Goal: Task Accomplishment & Management: Use online tool/utility

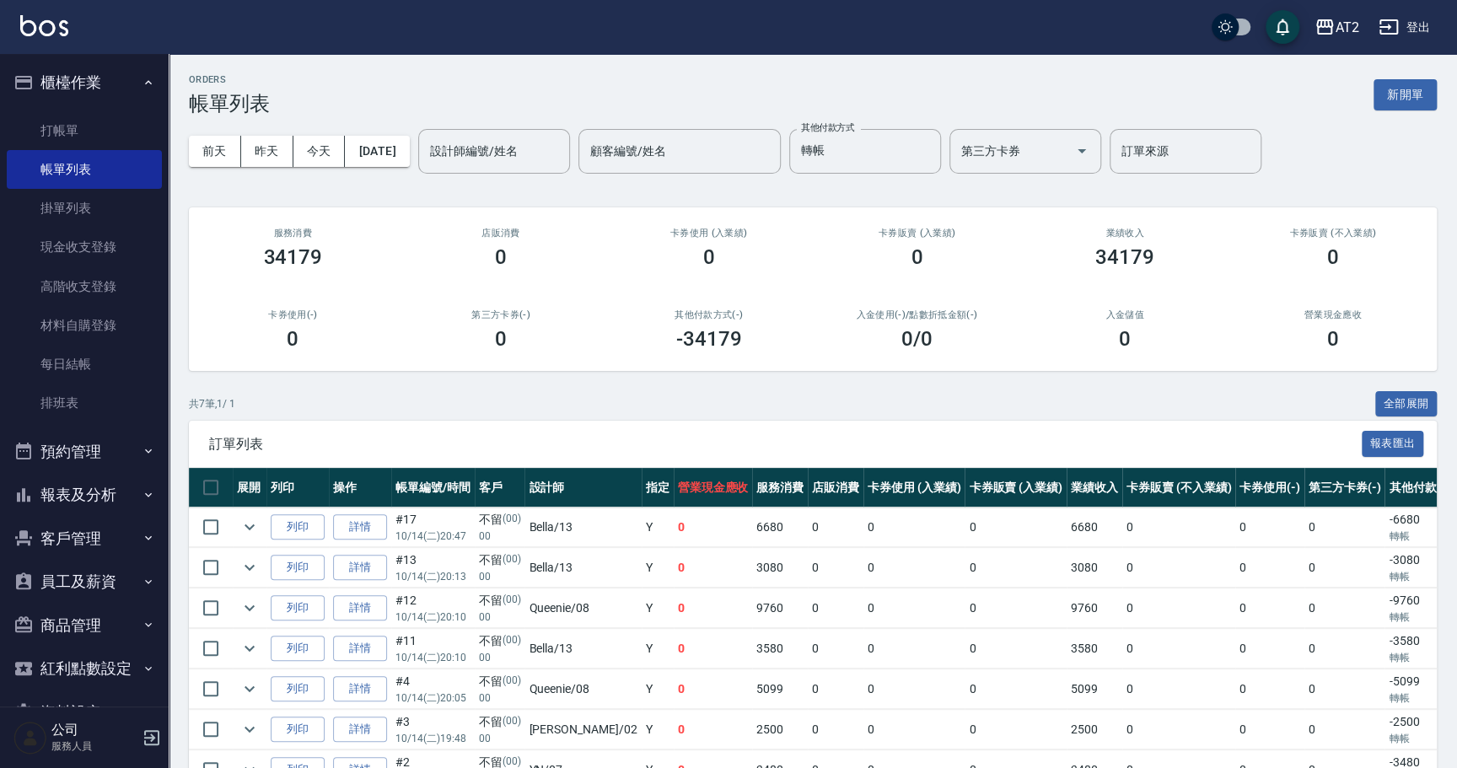
click at [1417, 110] on div "ORDERS 帳單列表 新開單" at bounding box center [813, 94] width 1248 height 41
click at [1409, 90] on button "新開單" at bounding box center [1405, 94] width 63 height 31
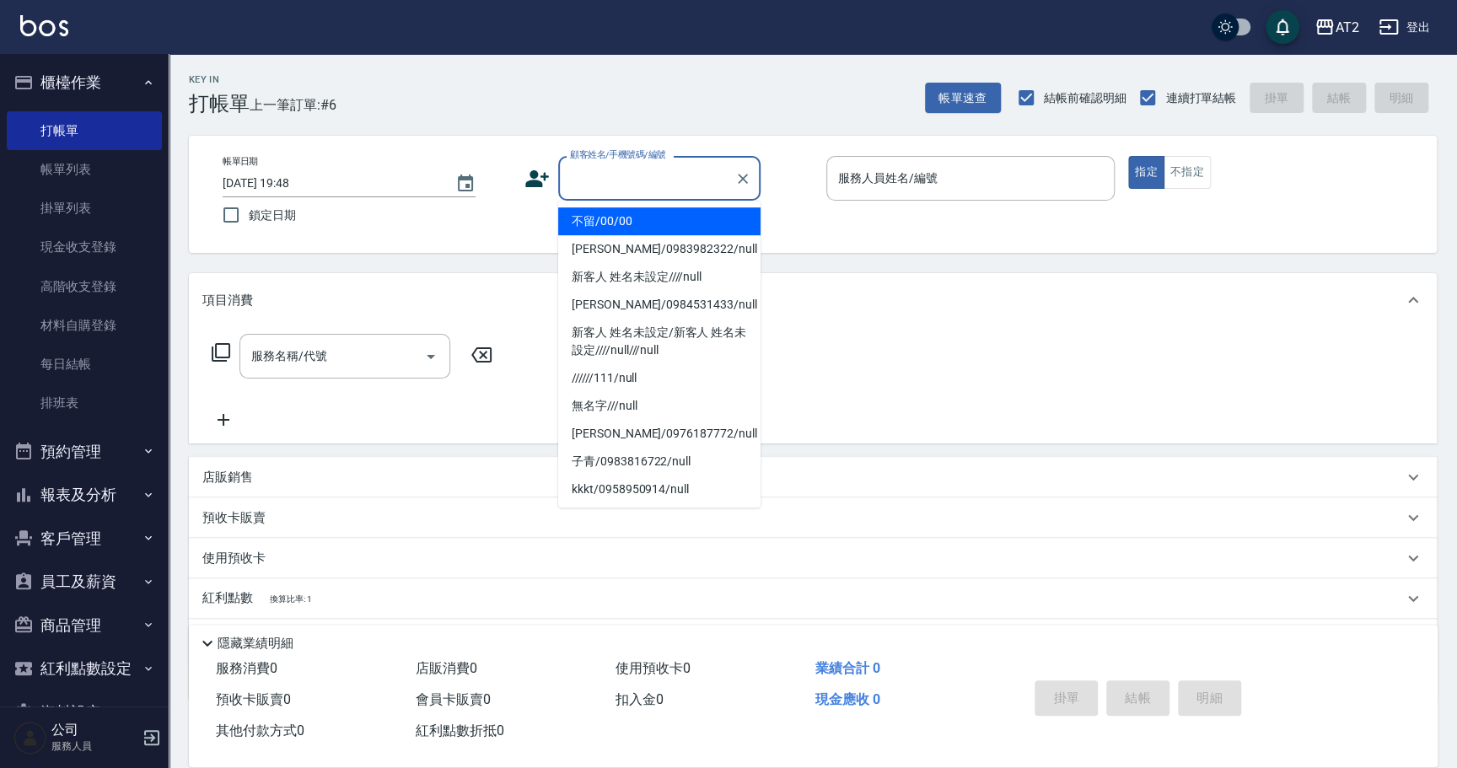
click at [638, 166] on input "顧客姓名/手機號碼/編號" at bounding box center [647, 179] width 162 height 30
click at [637, 209] on li "不留/00/00" at bounding box center [659, 221] width 202 height 28
type input "不留/00/00"
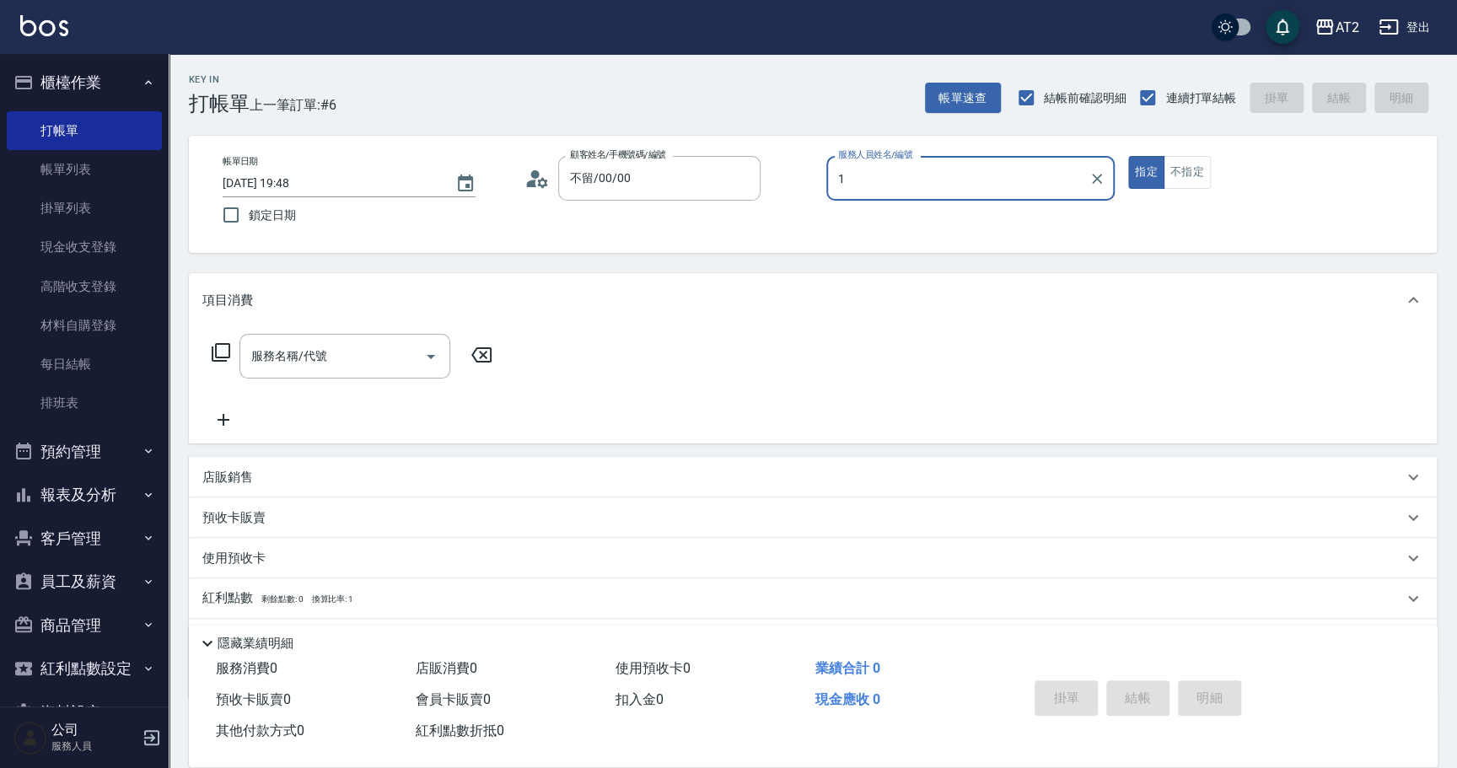
type input "1"
click at [1128, 156] on button "指定" at bounding box center [1146, 172] width 36 height 33
type button "true"
click at [886, 194] on div "服務人員姓名/編號" at bounding box center [970, 178] width 288 height 45
type input "Nini-11"
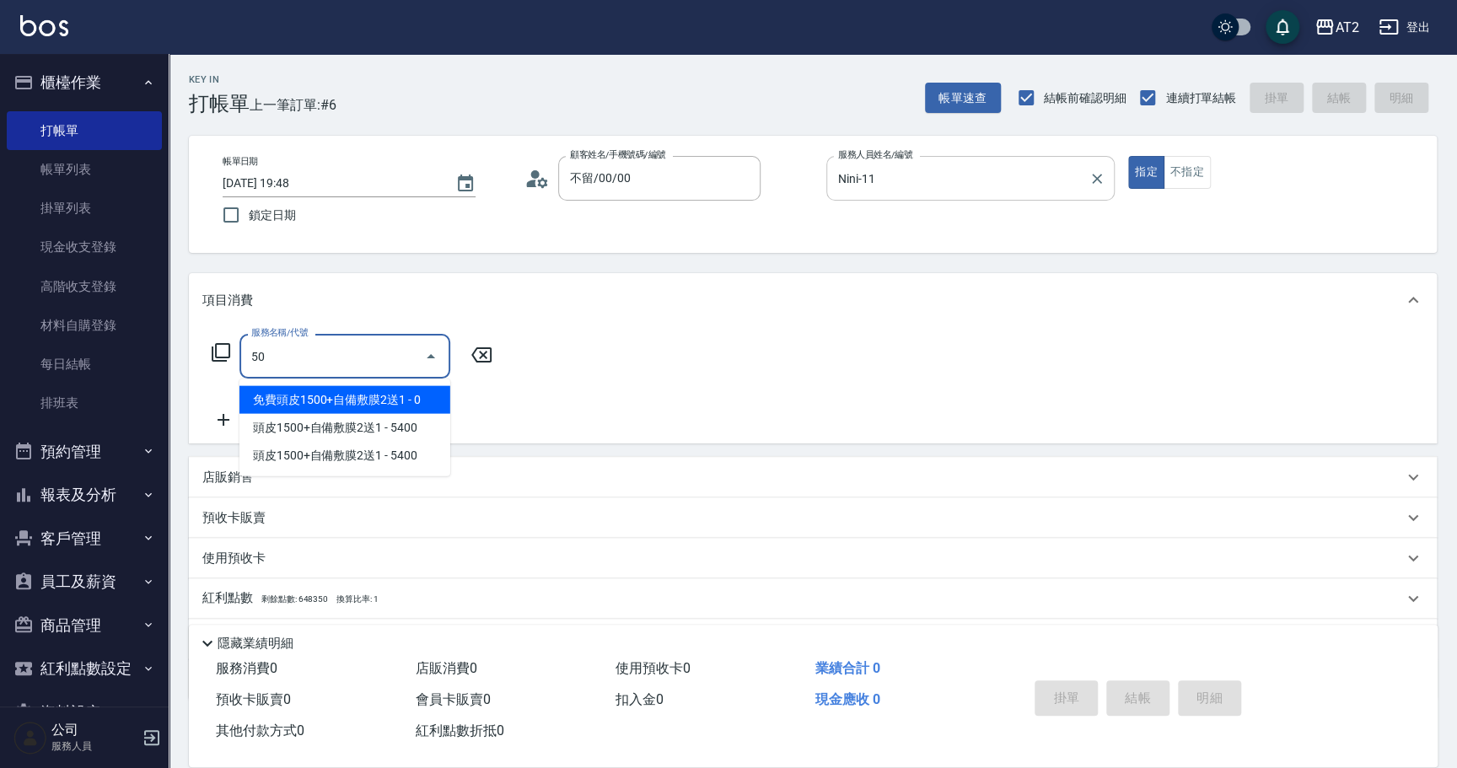
type input "501"
type input "100"
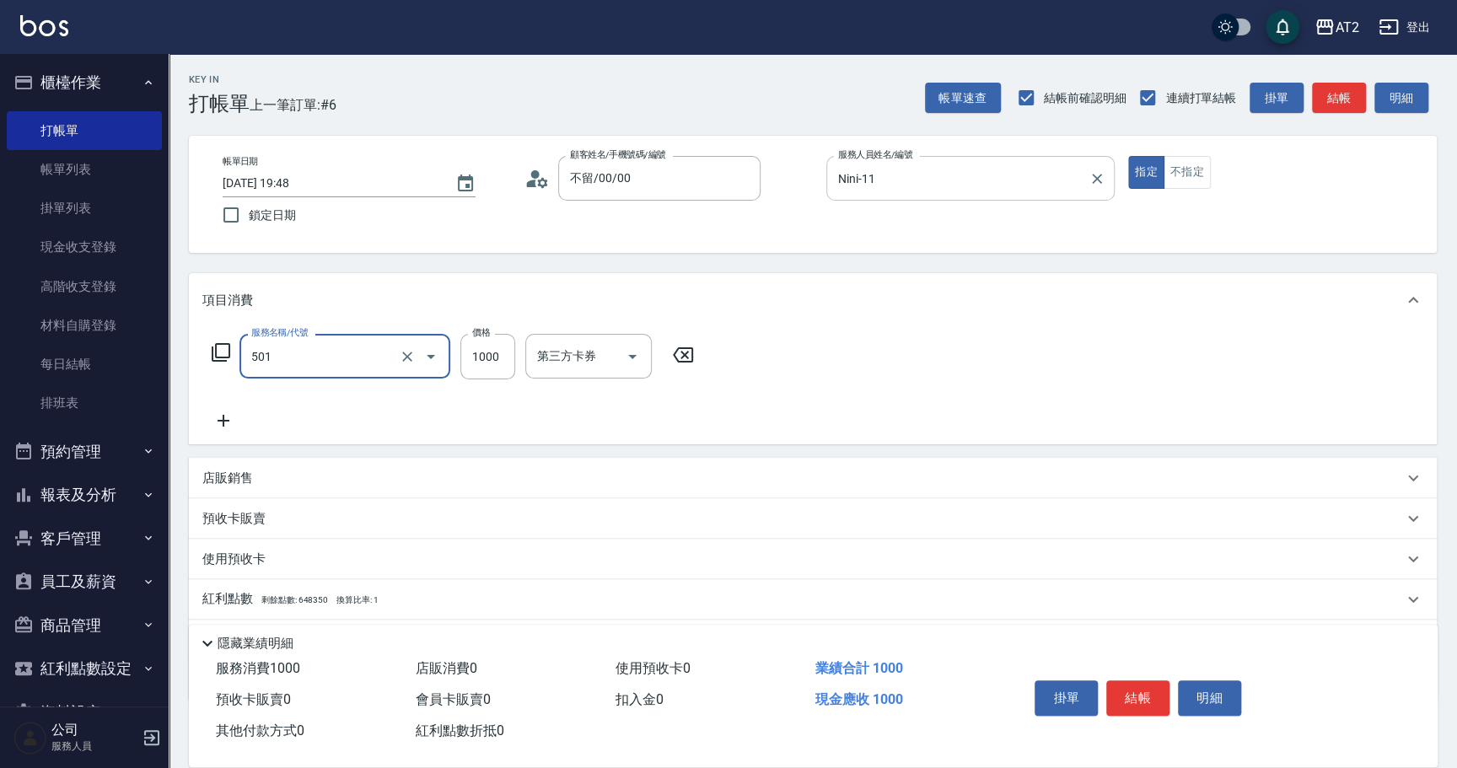
type input "染髮(501)"
type input "0"
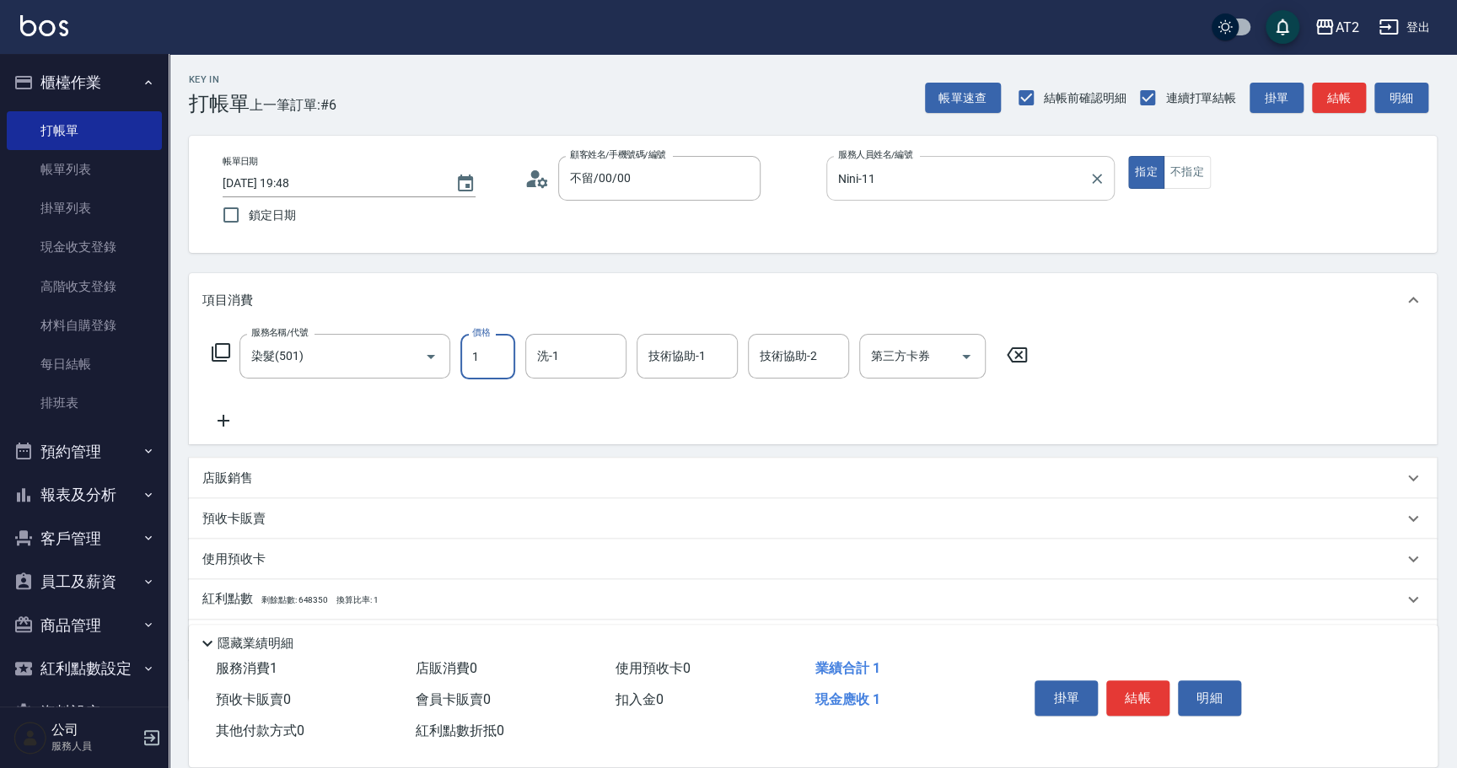
type input "19"
type input "10"
type input "199"
type input "160"
type input "199"
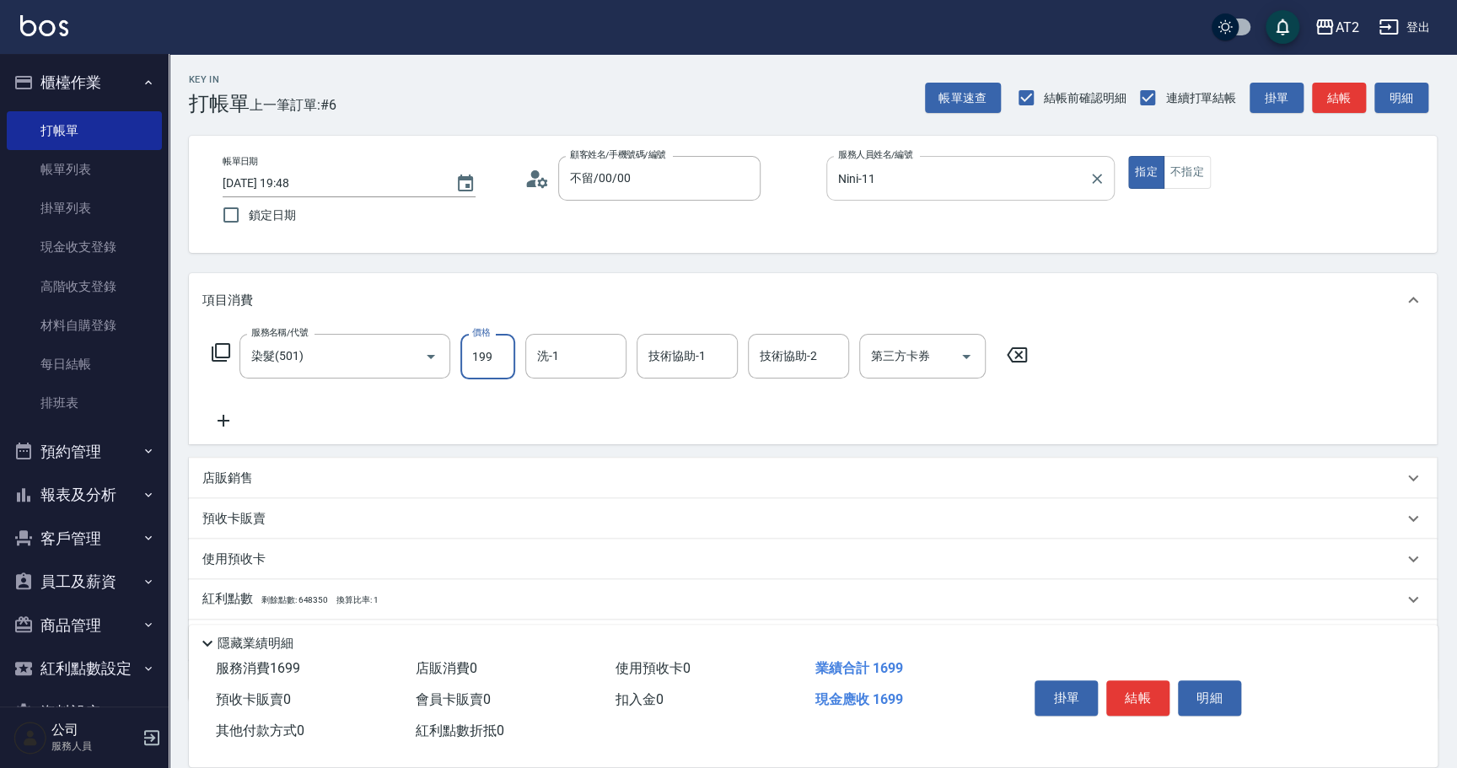
type input "10"
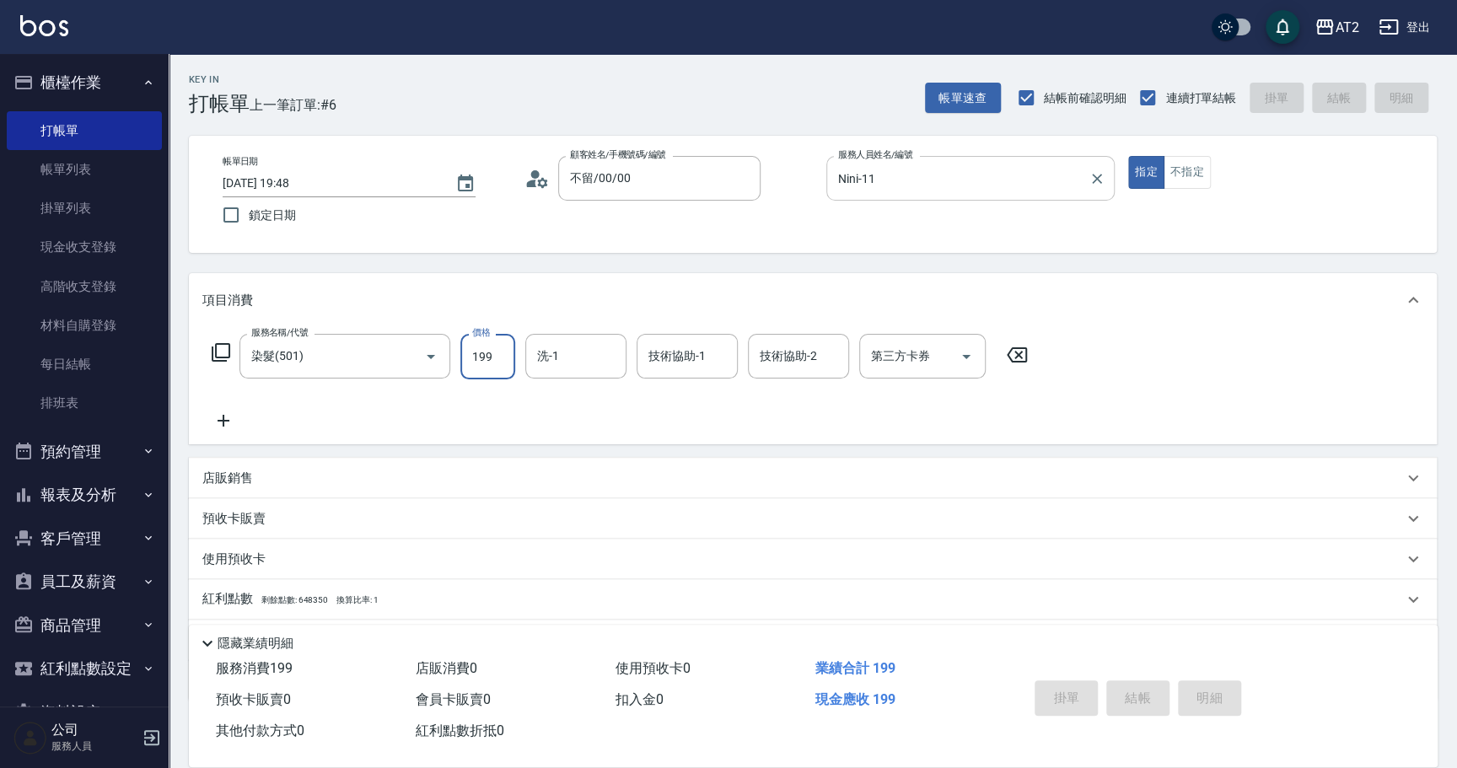
type input "[DATE] 19:53"
type input "0"
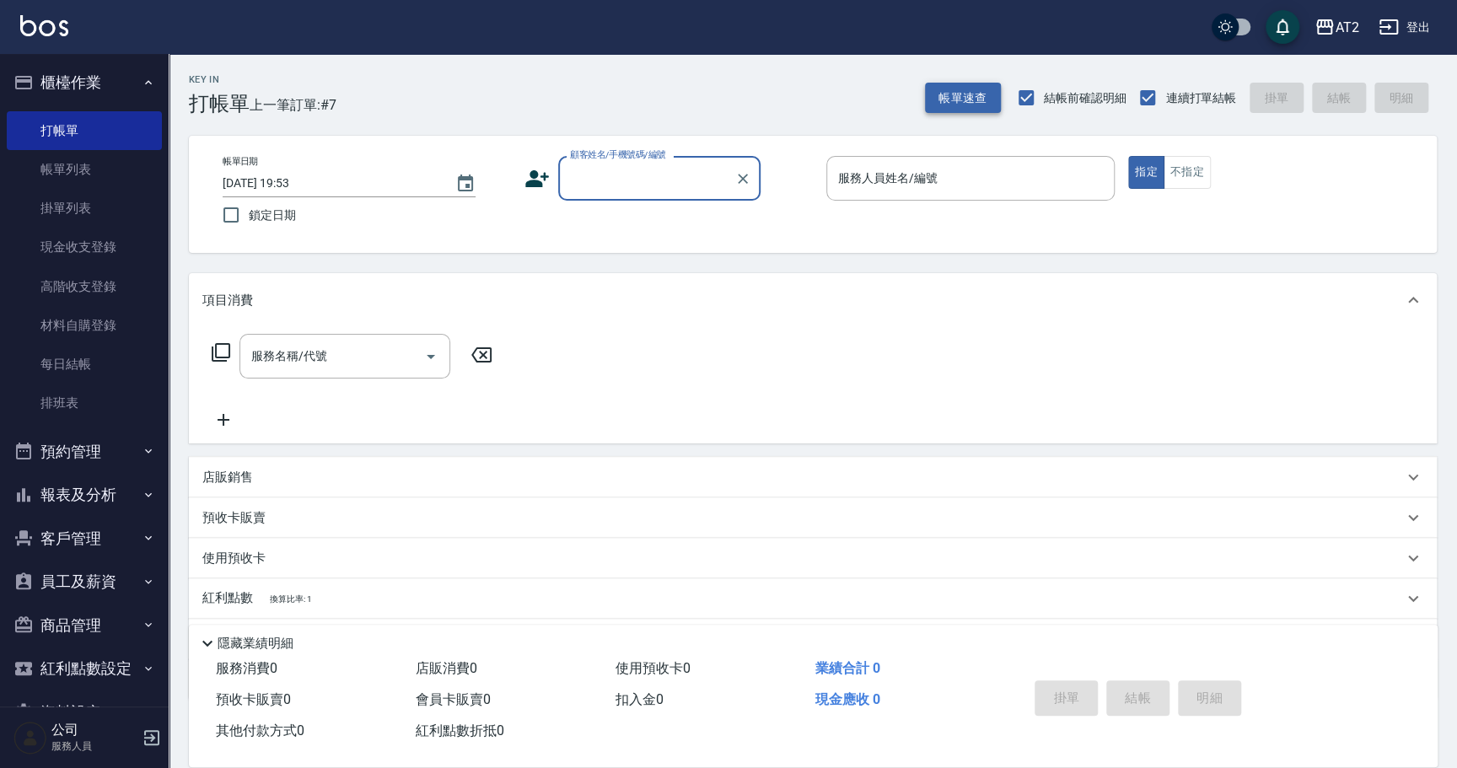
click at [935, 94] on button "帳單速查" at bounding box center [963, 98] width 76 height 31
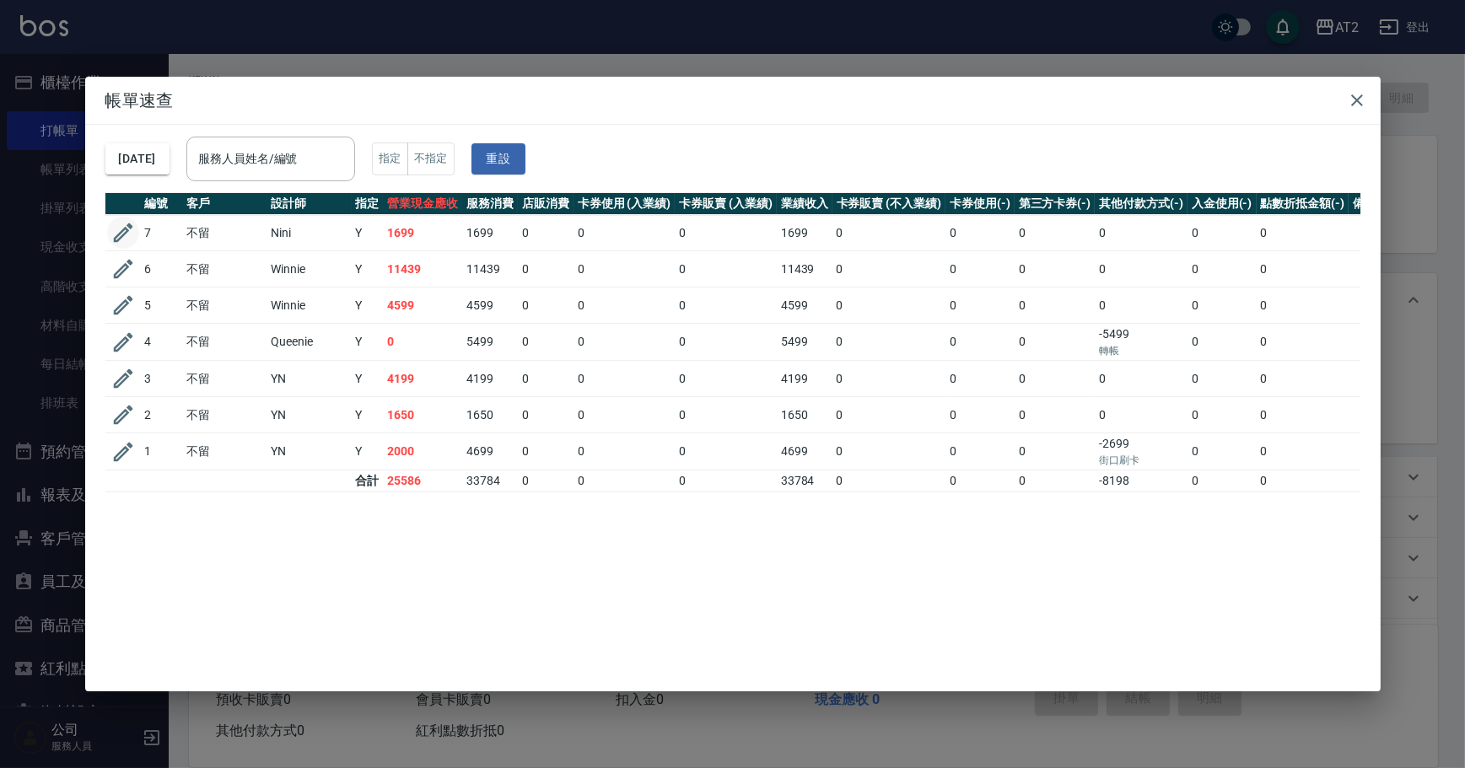
click at [125, 230] on icon "button" at bounding box center [122, 232] width 25 height 25
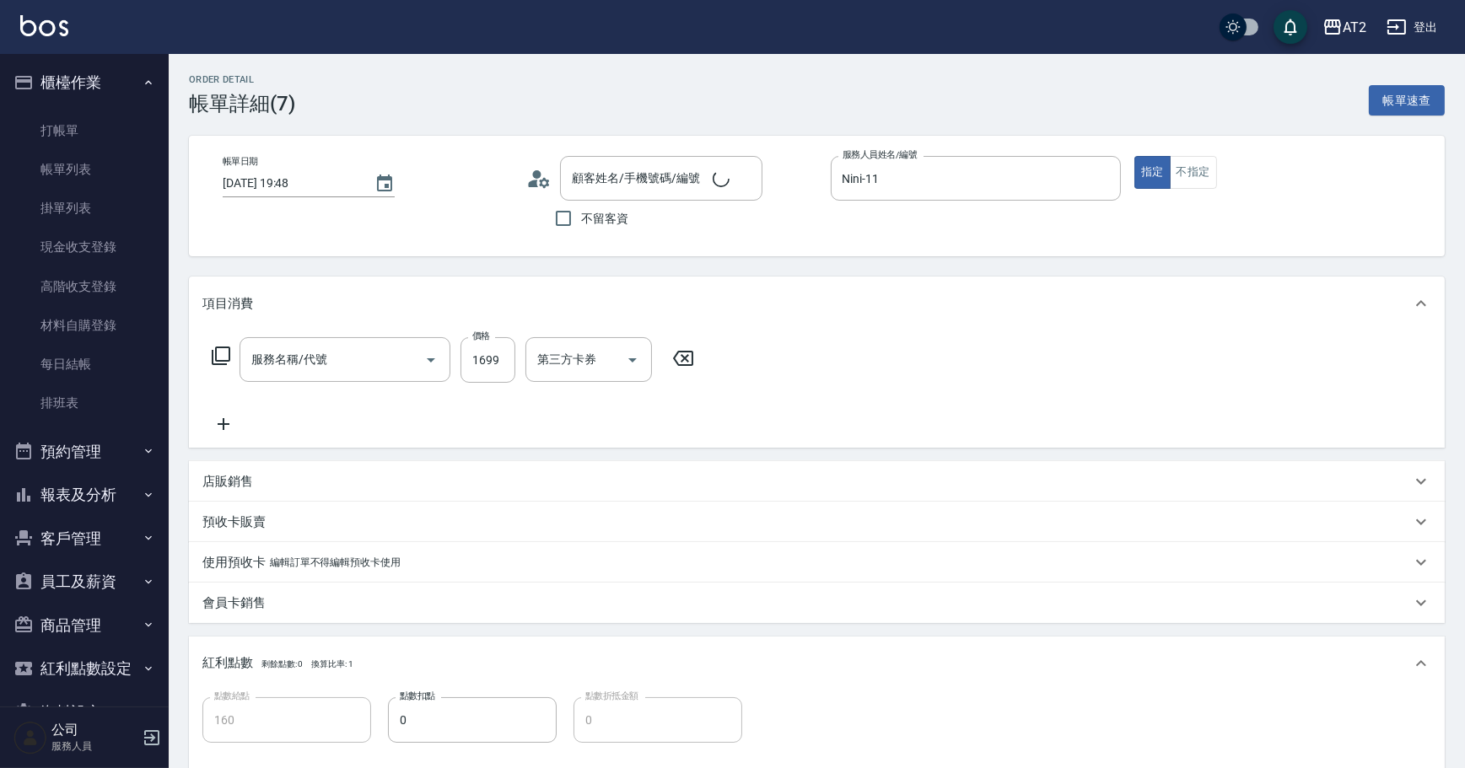
type input "[DATE] 19:48"
type input "Nini-11"
type input "160"
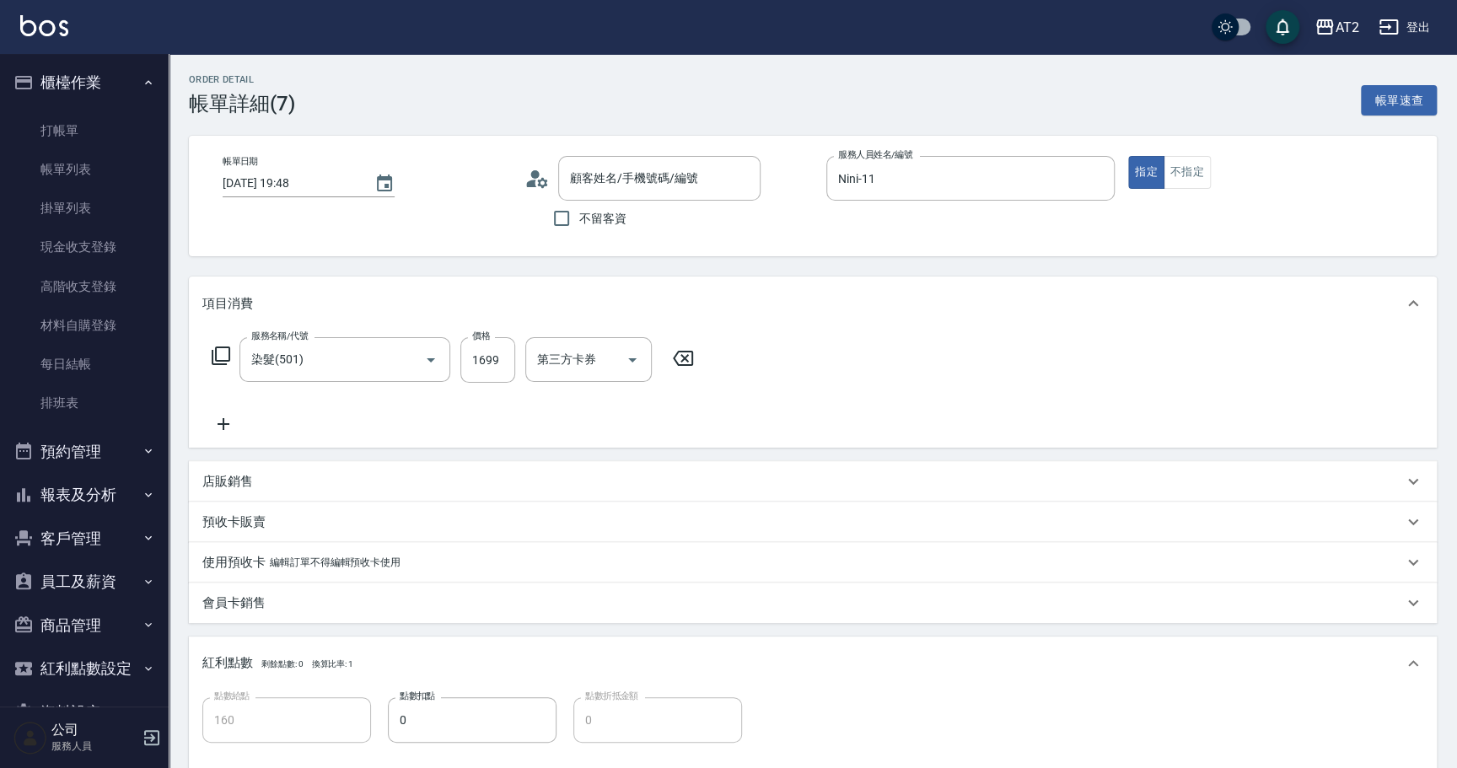
type input "染髮(501)"
type input "不留/00/00"
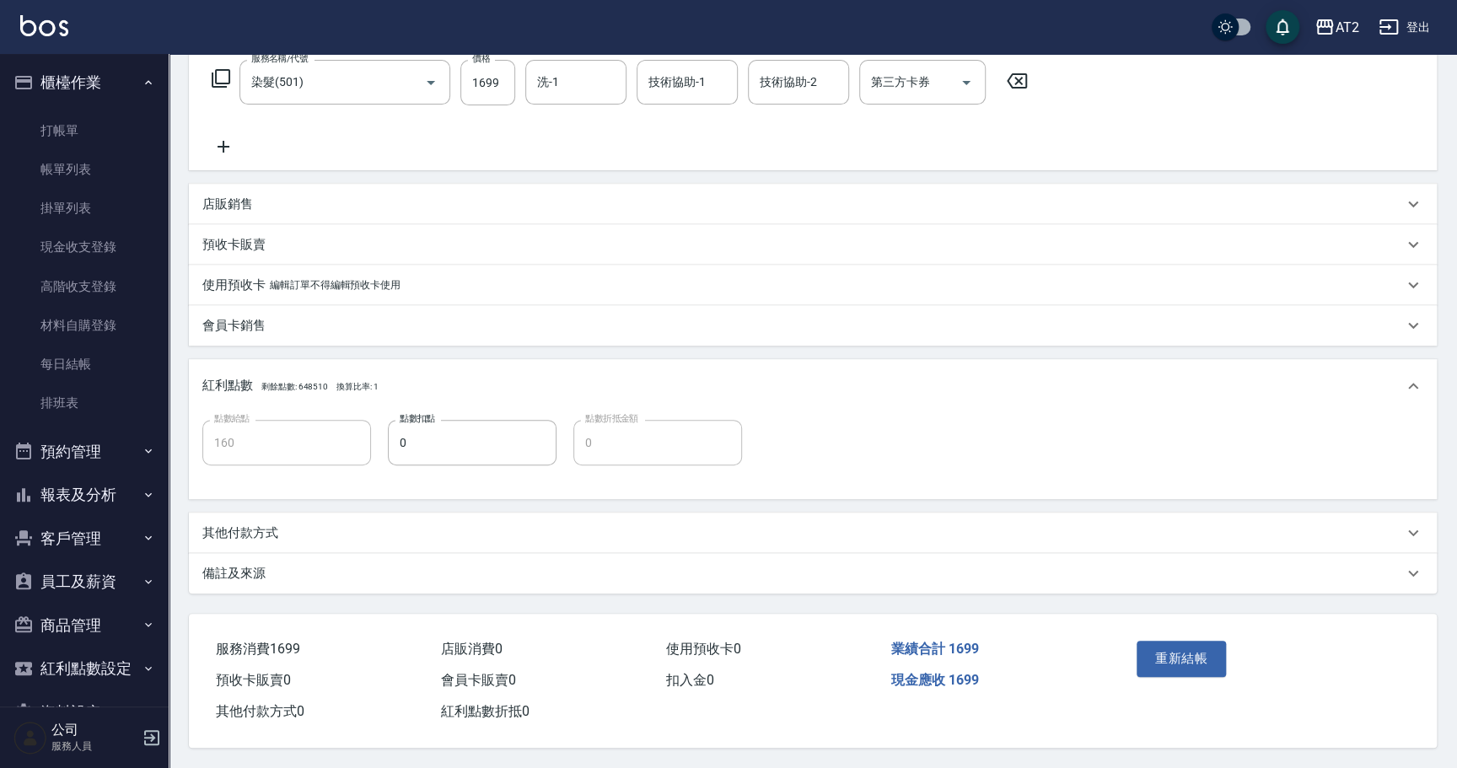
click at [62, 506] on button "報表及分析" at bounding box center [84, 495] width 155 height 44
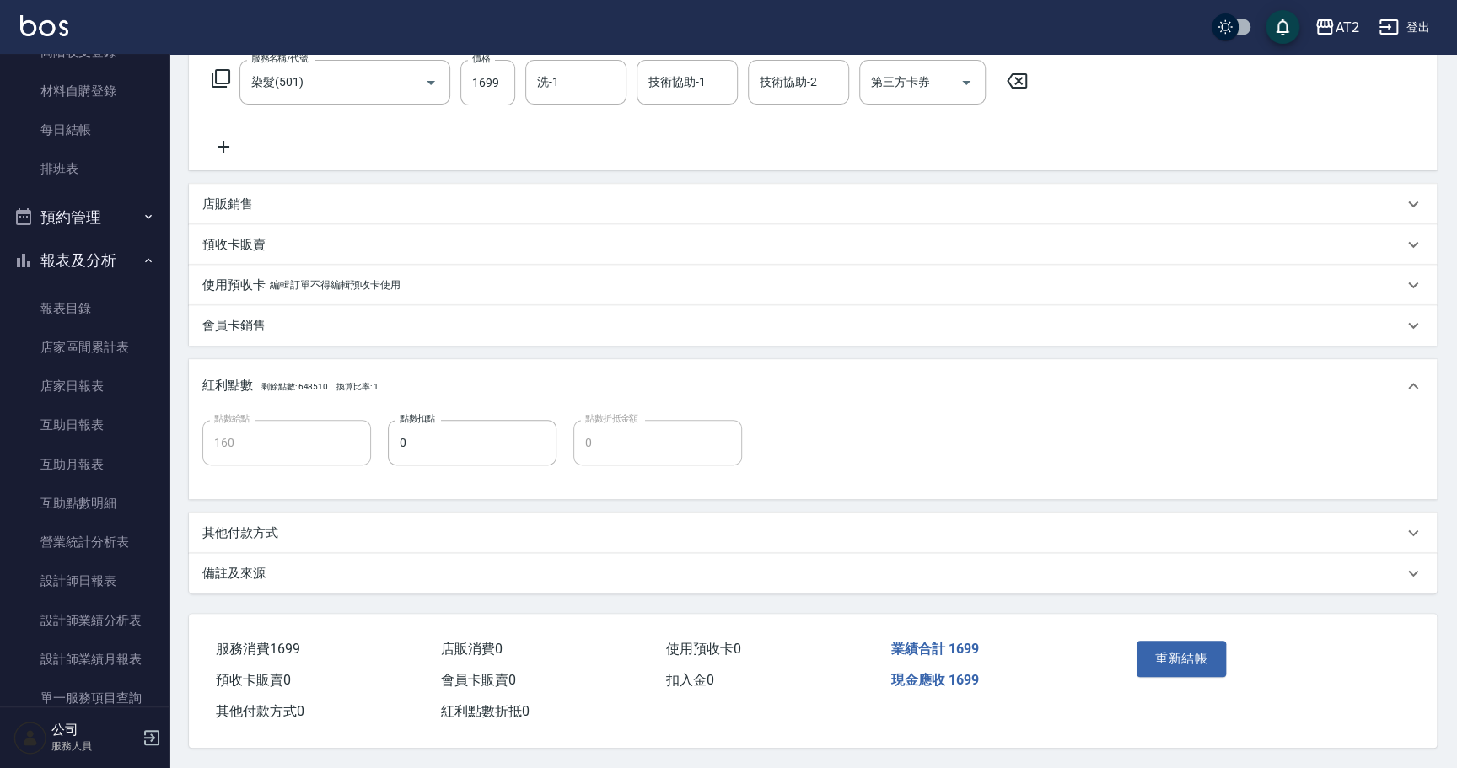
scroll to position [374, 0]
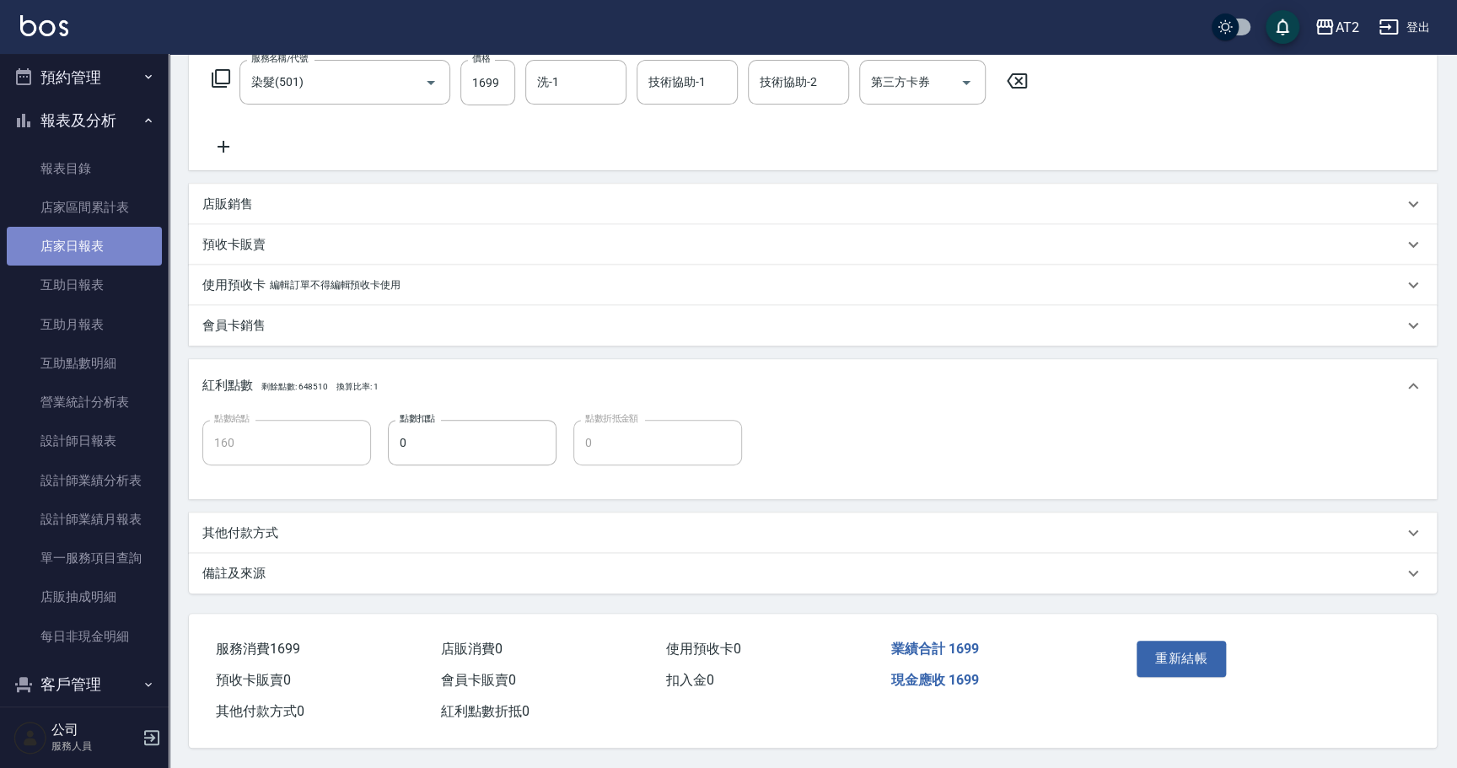
click at [101, 257] on link "店家日報表" at bounding box center [84, 246] width 155 height 39
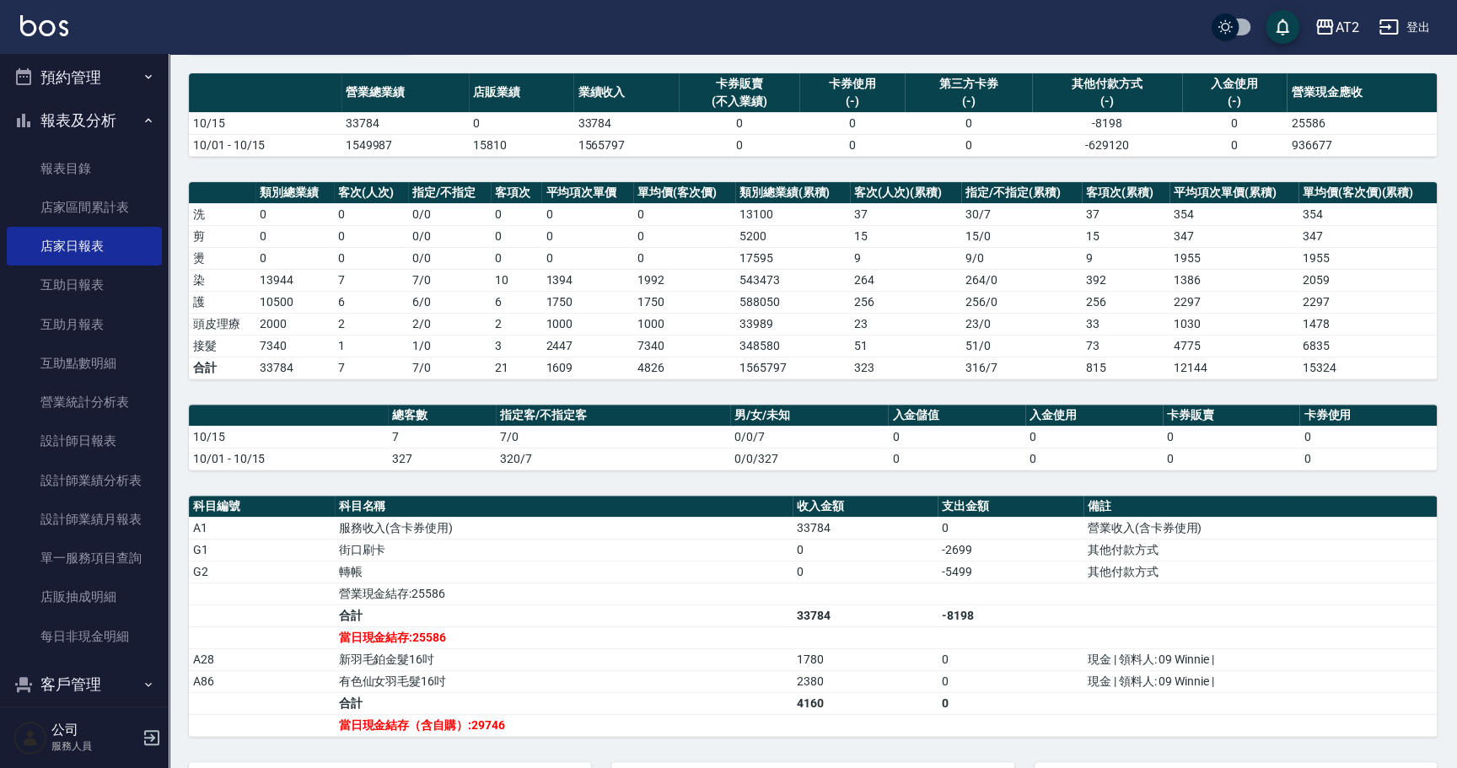
scroll to position [281, 0]
